Goal: Find specific page/section: Find specific page/section

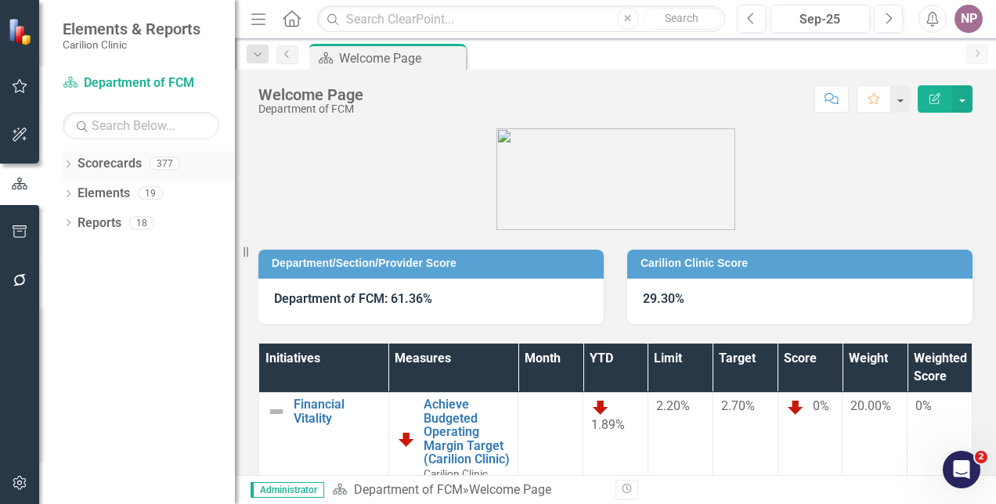
click at [66, 38] on div "Dropdown" at bounding box center [68, 165] width 11 height 13
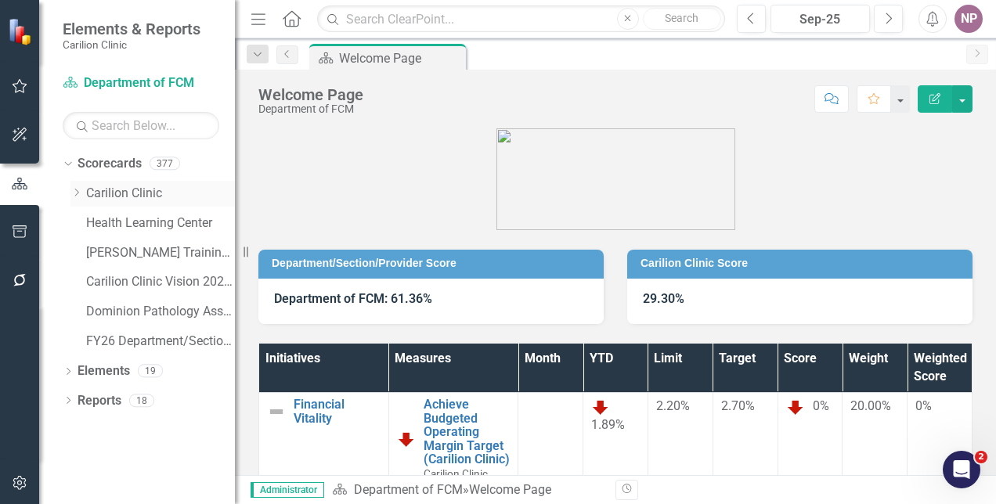
click at [75, 38] on div "Dropdown Carilion Clinic" at bounding box center [152, 194] width 164 height 26
click at [74, 38] on div "Dropdown Carilion Clinic" at bounding box center [152, 194] width 164 height 26
click at [75, 38] on div "Dropdown Carilion Clinic" at bounding box center [152, 194] width 164 height 26
click at [74, 38] on div "Dropdown Carilion Clinic" at bounding box center [152, 194] width 164 height 26
click at [62, 38] on div "Dropdown Scorecards 377 Dropdown Carilion Clinic Carilion Clinic Vision 2025 Sc…" at bounding box center [137, 327] width 196 height 353
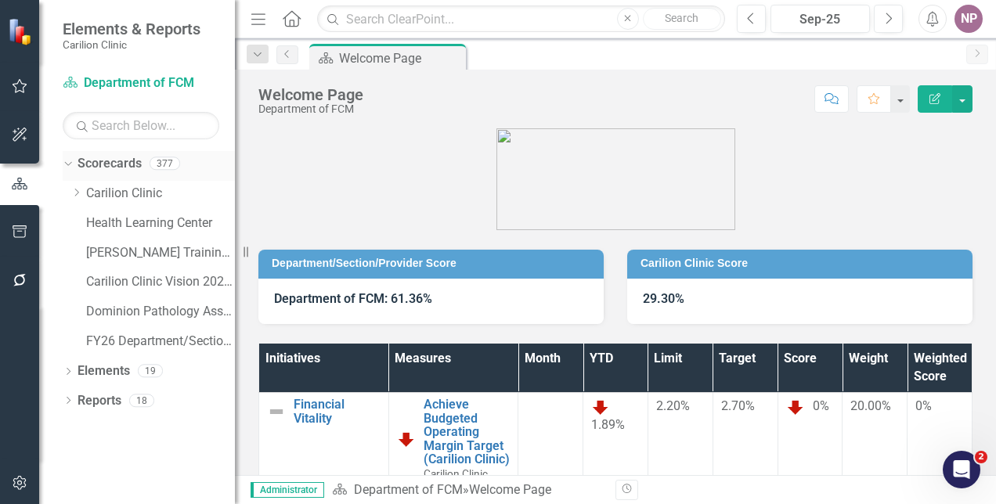
click at [65, 38] on icon "Dropdown" at bounding box center [66, 162] width 9 height 11
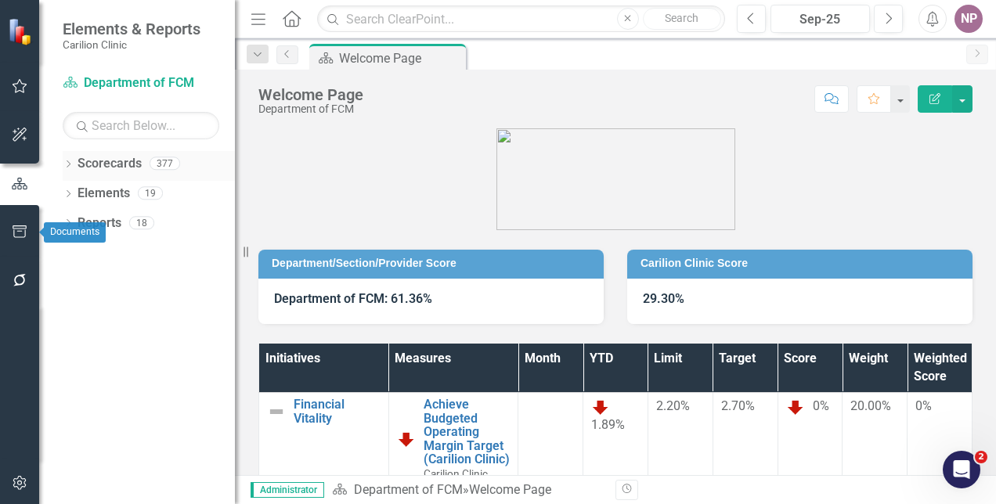
click at [67, 38] on icon "Dropdown" at bounding box center [68, 165] width 11 height 9
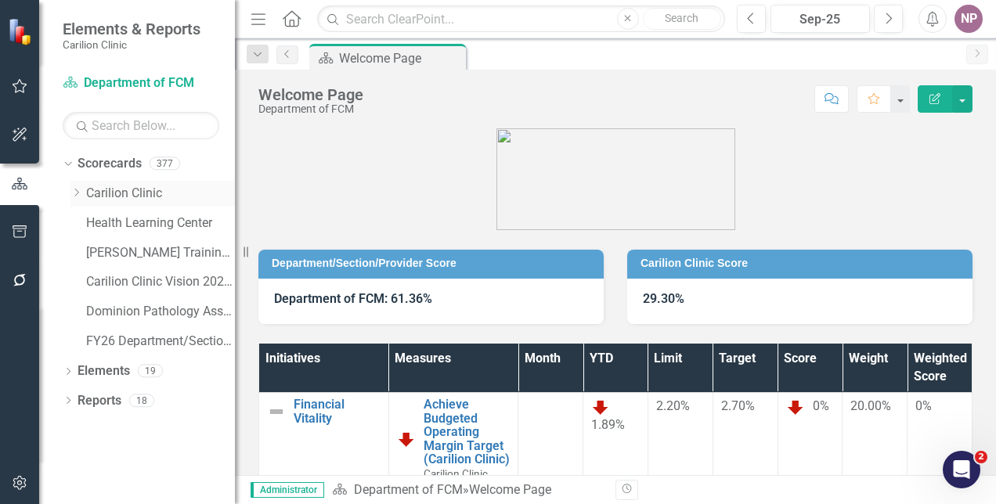
click at [71, 38] on icon "Dropdown" at bounding box center [76, 192] width 12 height 9
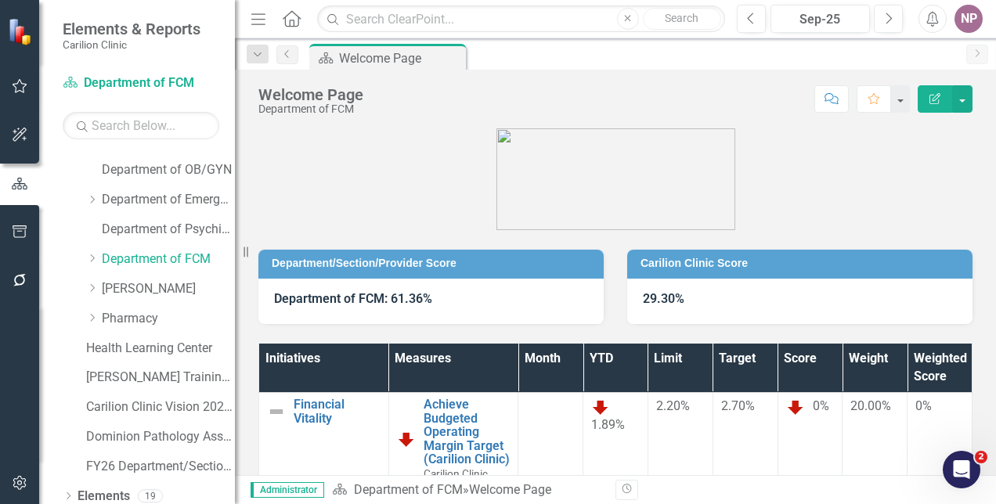
scroll to position [328, 0]
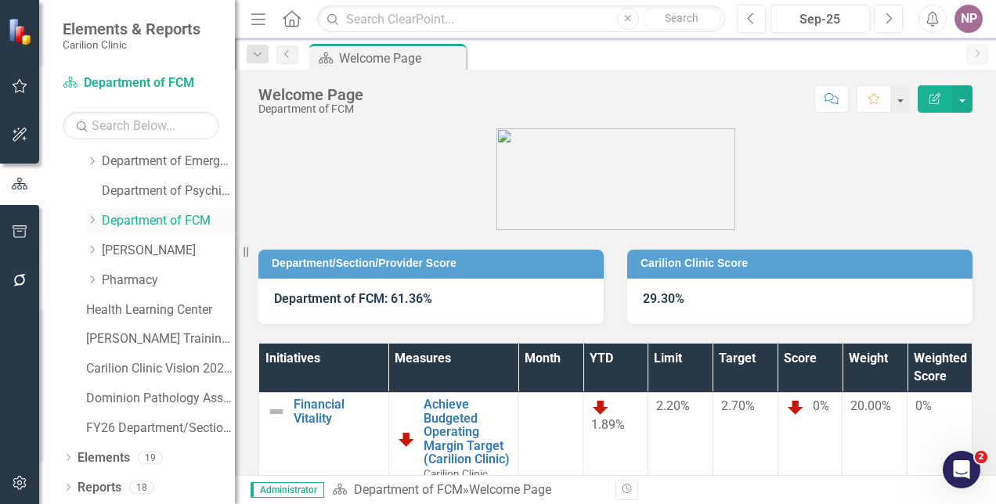
click at [142, 38] on link "Department of FCM" at bounding box center [168, 221] width 133 height 18
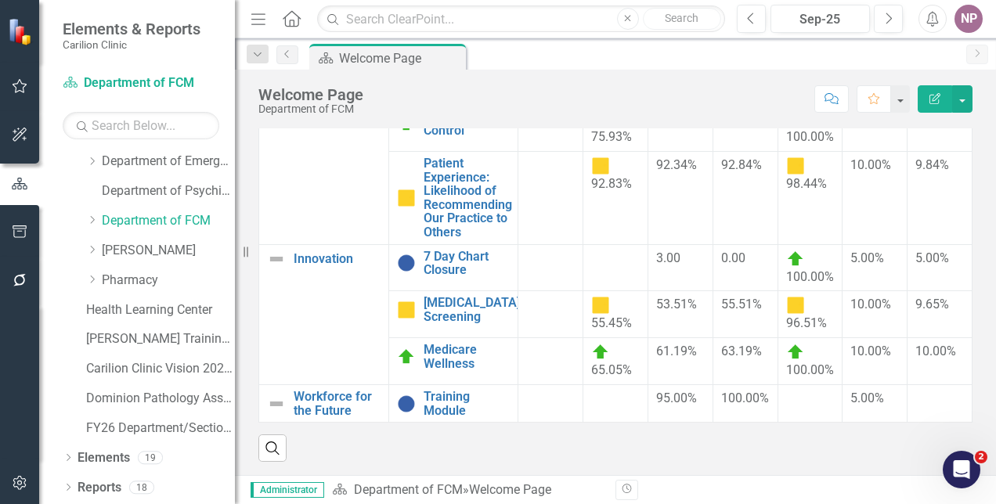
scroll to position [243, 0]
